Goal: Register for event/course

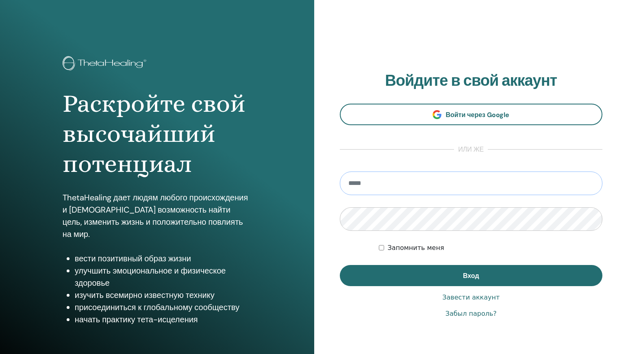
click at [369, 185] on input "email" at bounding box center [471, 184] width 263 height 24
type input "**********"
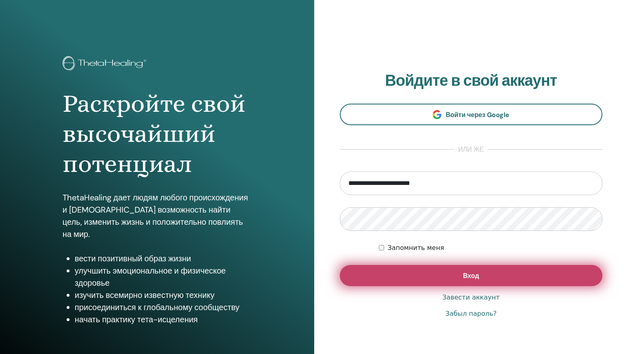
click at [372, 275] on button "Вход" at bounding box center [471, 275] width 263 height 21
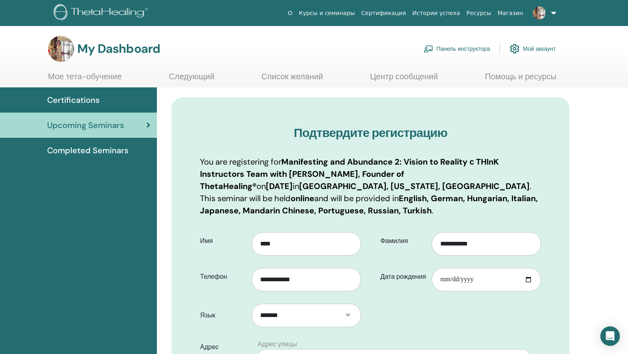
scroll to position [127, 0]
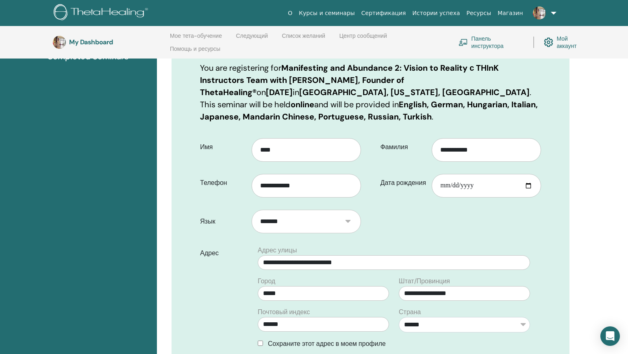
drag, startPoint x: 237, startPoint y: 107, endPoint x: 281, endPoint y: 111, distance: 45.0
click at [281, 111] on p "You are registering for Manifesting and Abundance 2: Vision to Reality с THInK …" at bounding box center [370, 92] width 341 height 61
click at [331, 117] on p "You are registering for Manifesting and Abundance 2: Vision to Reality с THInK …" at bounding box center [370, 92] width 341 height 61
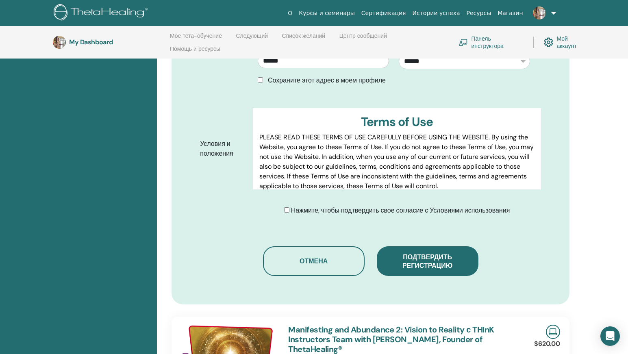
scroll to position [390, 0]
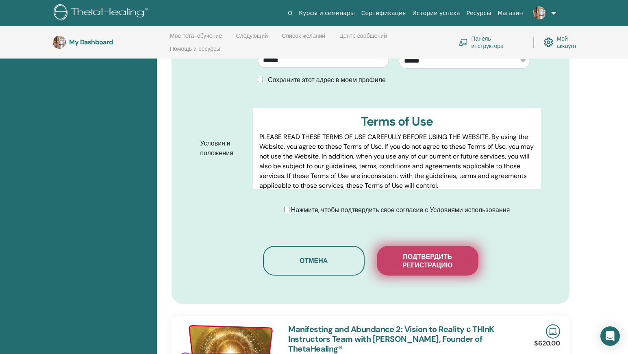
click at [422, 260] on span "Подтвердить регистрацию" at bounding box center [427, 261] width 81 height 17
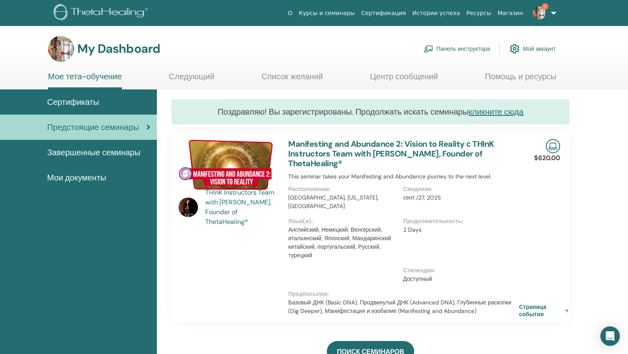
click at [535, 312] on link "Страница события" at bounding box center [545, 310] width 53 height 15
click at [554, 13] on link "1" at bounding box center [543, 13] width 33 height 26
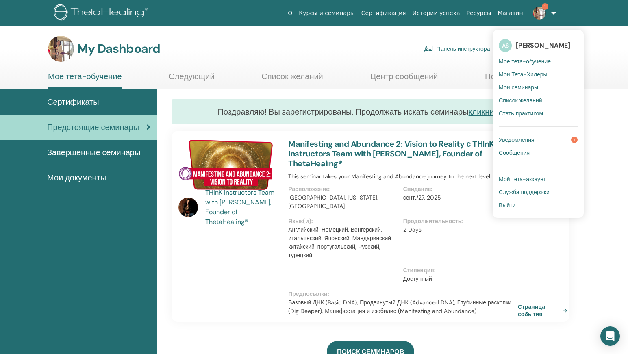
click at [550, 140] on link "Уведомления 1" at bounding box center [538, 139] width 79 height 13
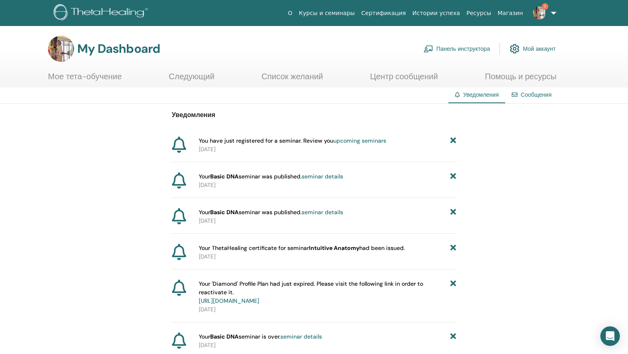
click at [371, 142] on link "upcoming seminars" at bounding box center [360, 140] width 53 height 7
click at [532, 13] on span at bounding box center [540, 12] width 20 height 7
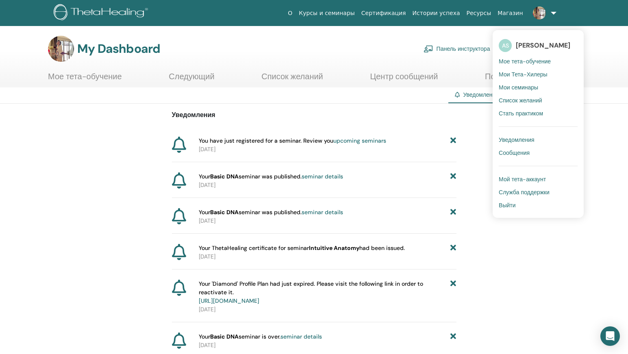
click at [551, 61] on span "Мое тета-обучение" at bounding box center [525, 61] width 52 height 7
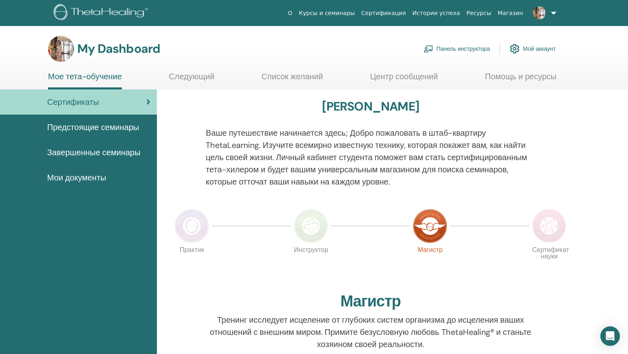
click at [558, 229] on img at bounding box center [549, 226] width 34 height 34
